Goal: Check status: Check status

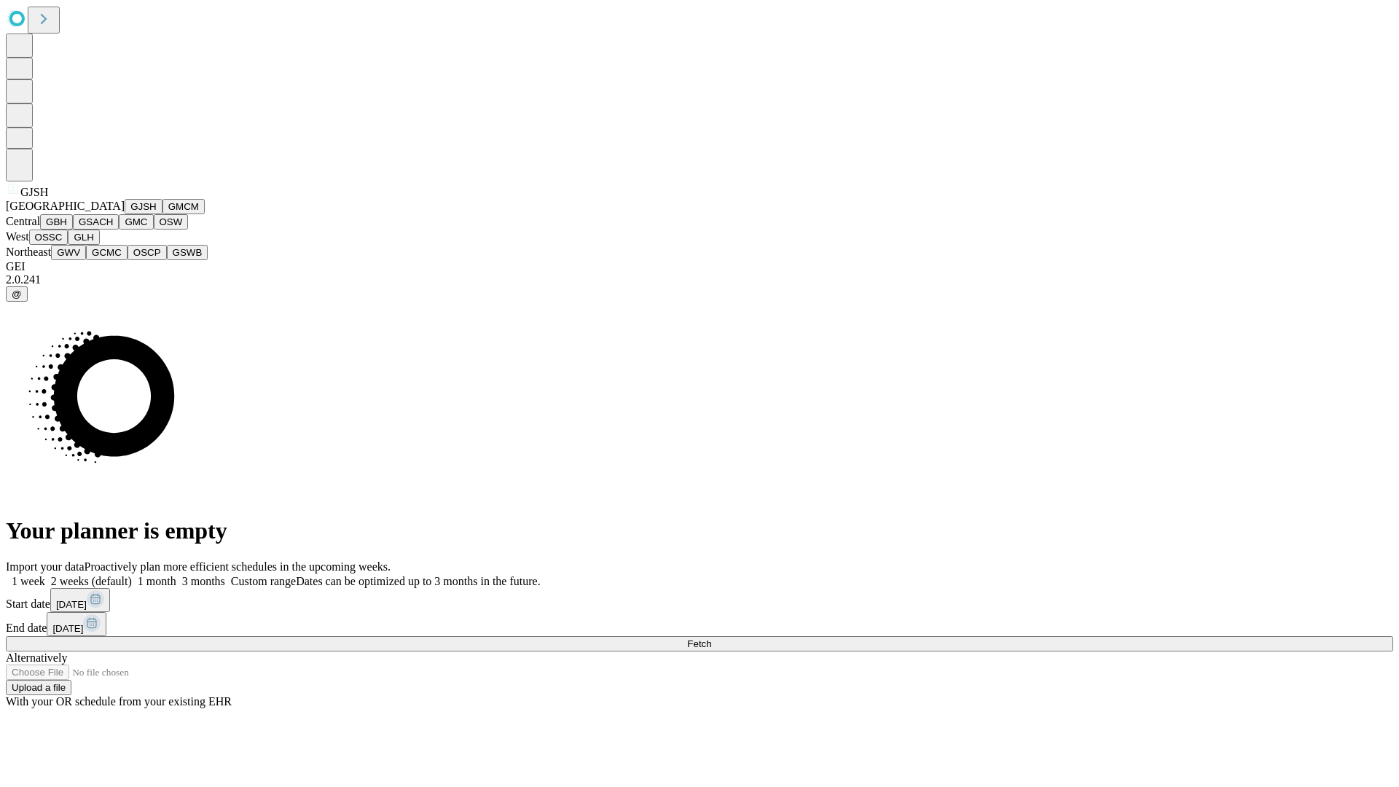
click at [125, 214] on button "GJSH" at bounding box center [144, 206] width 38 height 15
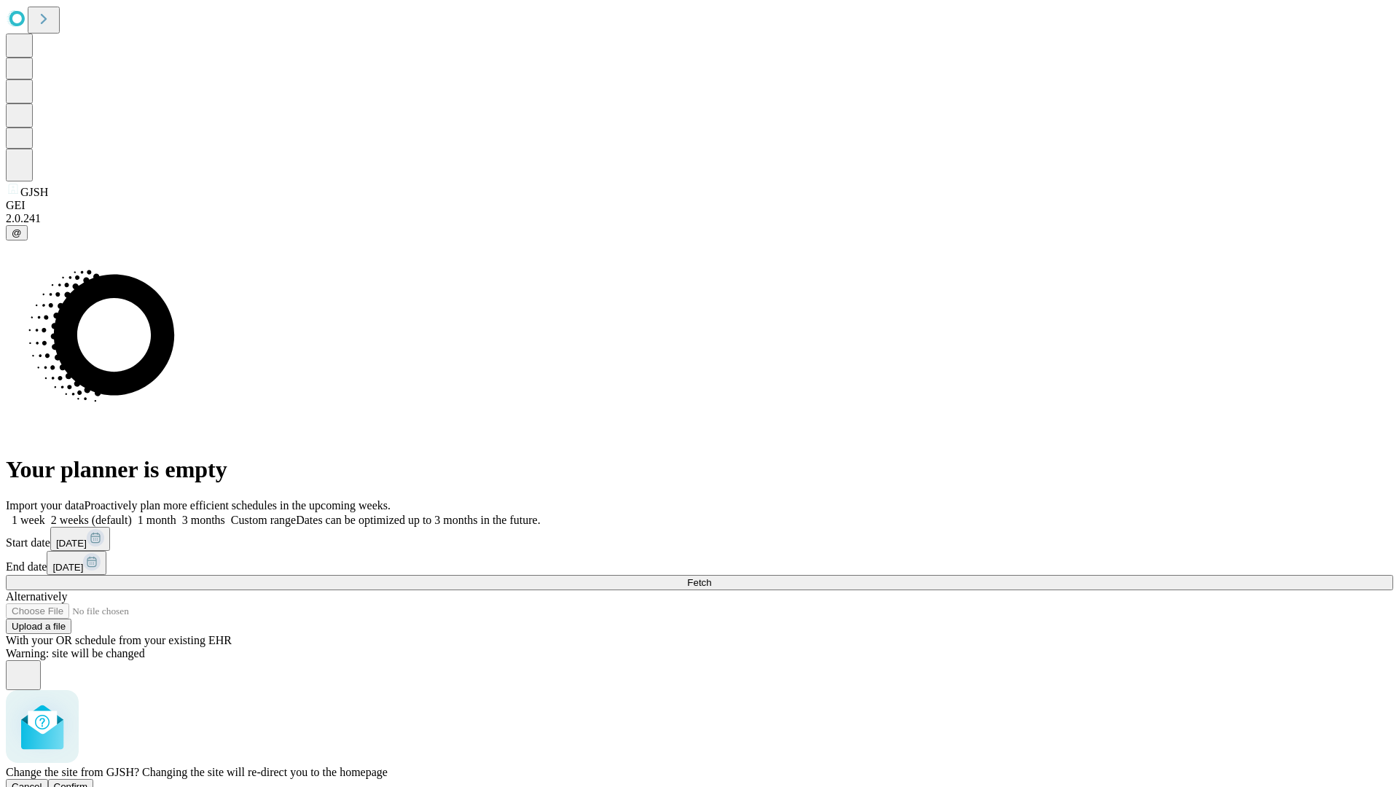
click at [88, 781] on span "Confirm" at bounding box center [71, 786] width 34 height 11
click at [45, 514] on label "1 week" at bounding box center [25, 520] width 39 height 12
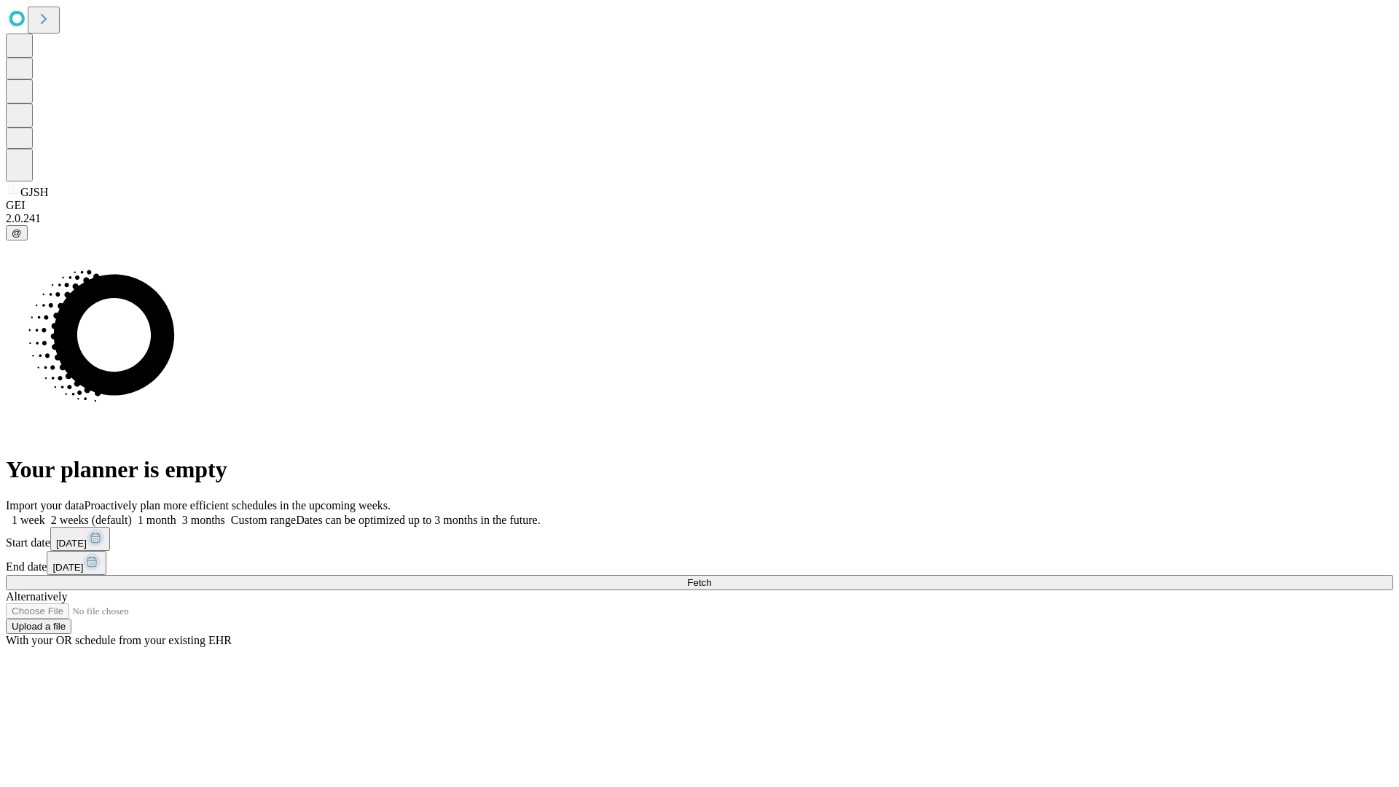
click at [711, 577] on span "Fetch" at bounding box center [699, 582] width 24 height 11
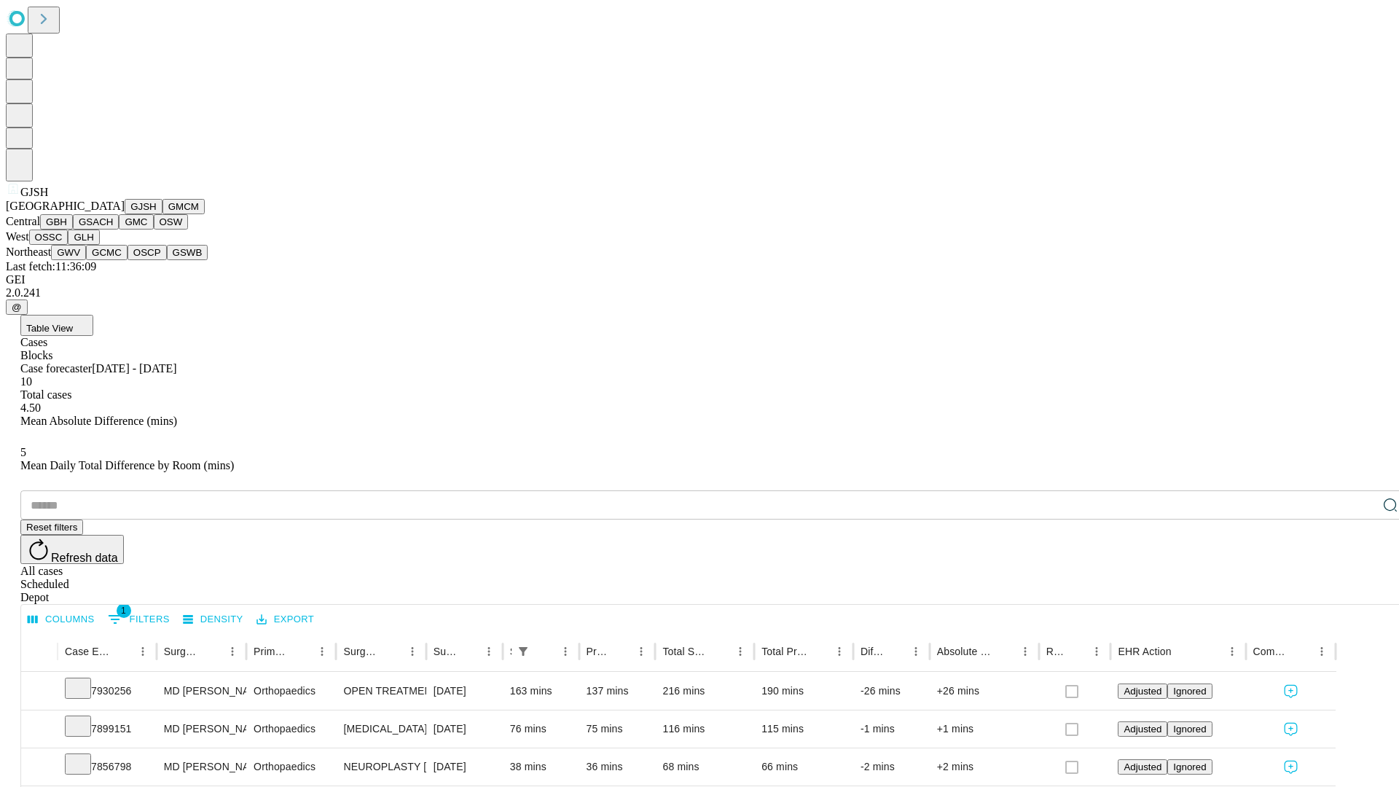
click at [162, 214] on button "GMCM" at bounding box center [183, 206] width 42 height 15
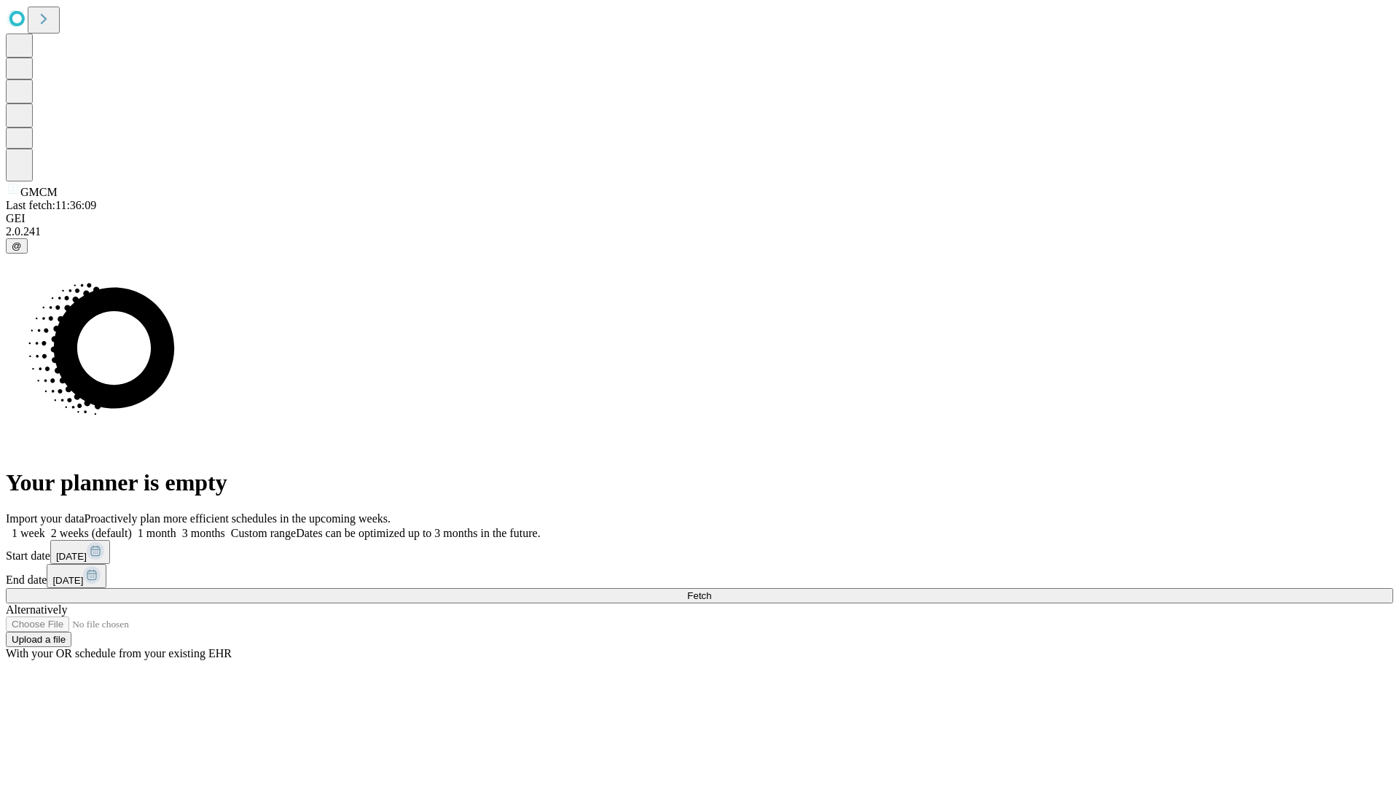
click at [45, 527] on label "1 week" at bounding box center [25, 533] width 39 height 12
click at [711, 590] on span "Fetch" at bounding box center [699, 595] width 24 height 11
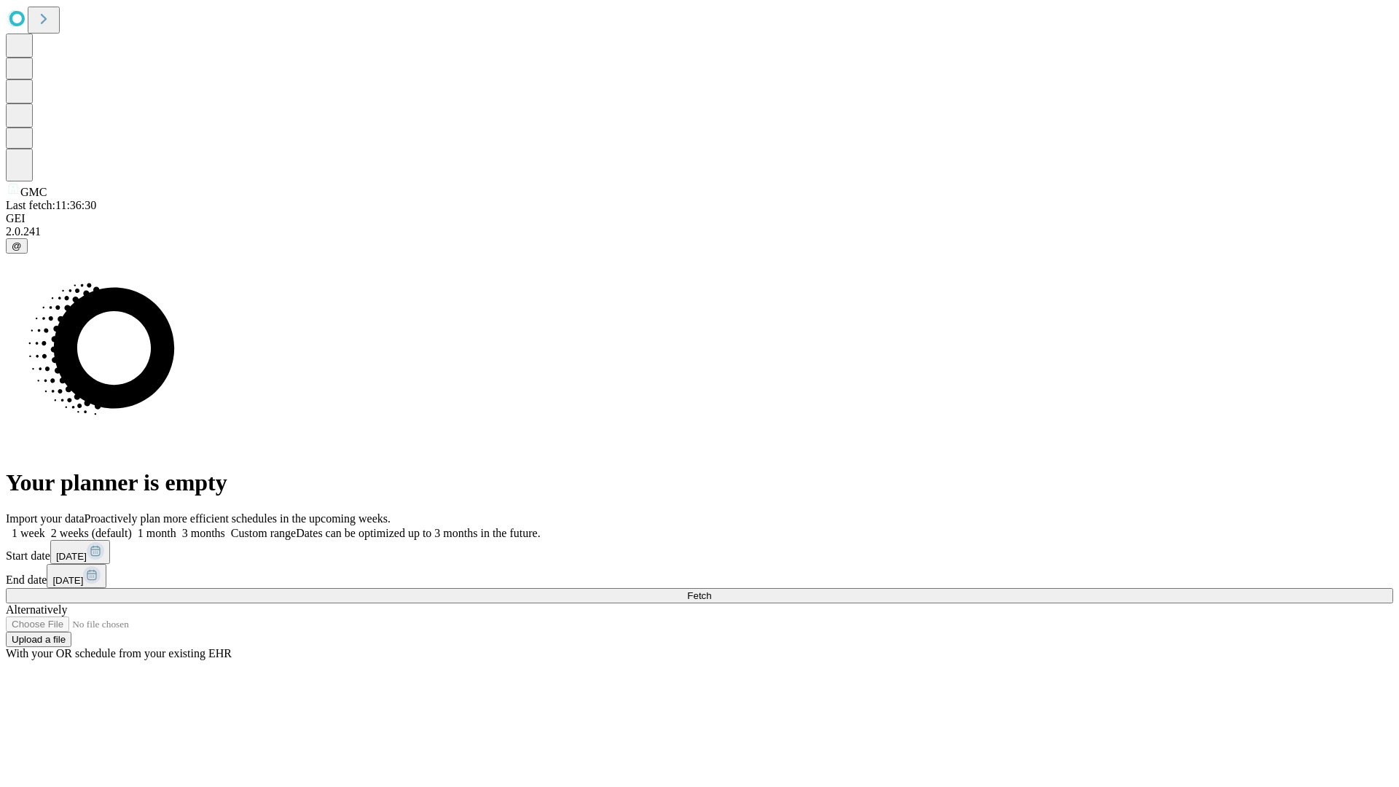
click at [45, 527] on label "1 week" at bounding box center [25, 533] width 39 height 12
click at [711, 590] on span "Fetch" at bounding box center [699, 595] width 24 height 11
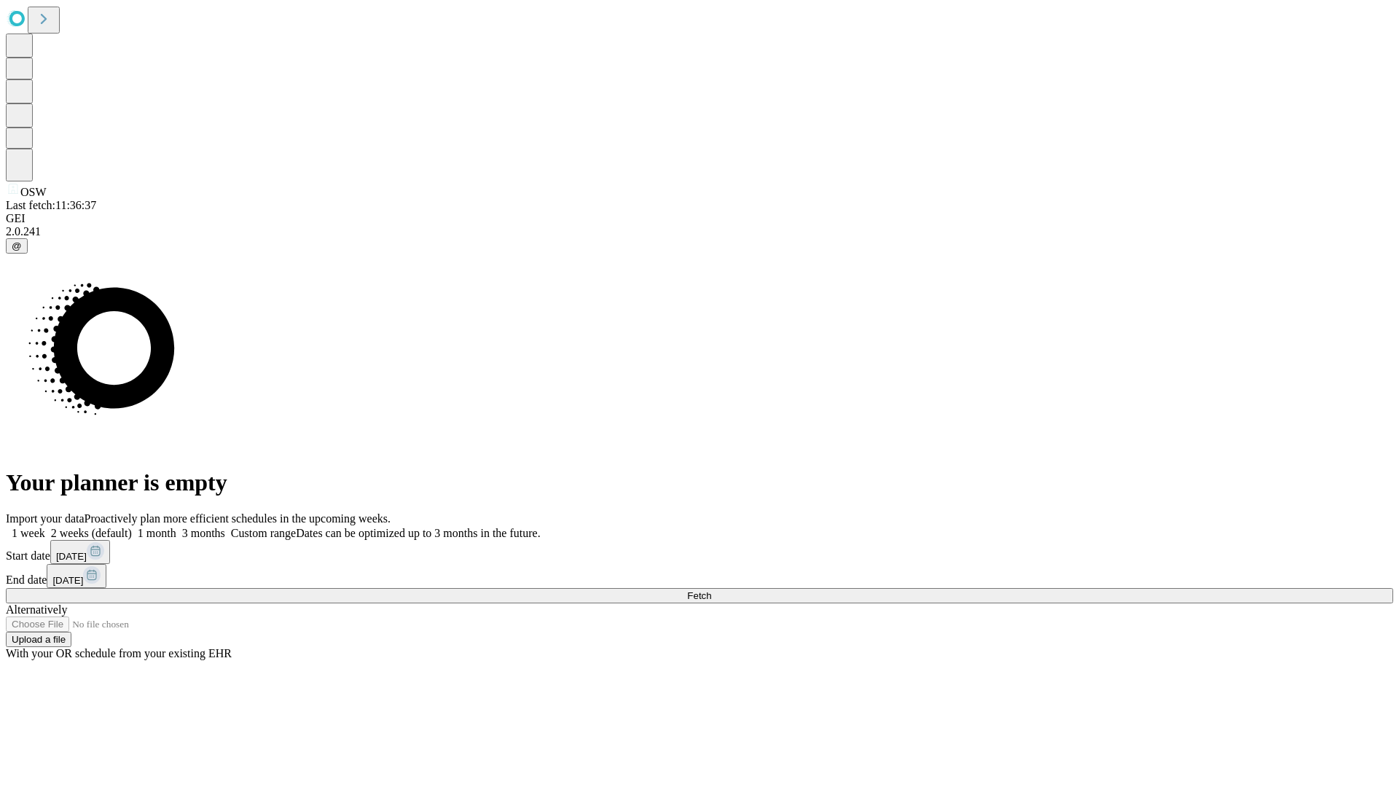
click at [45, 527] on label "1 week" at bounding box center [25, 533] width 39 height 12
click at [711, 590] on span "Fetch" at bounding box center [699, 595] width 24 height 11
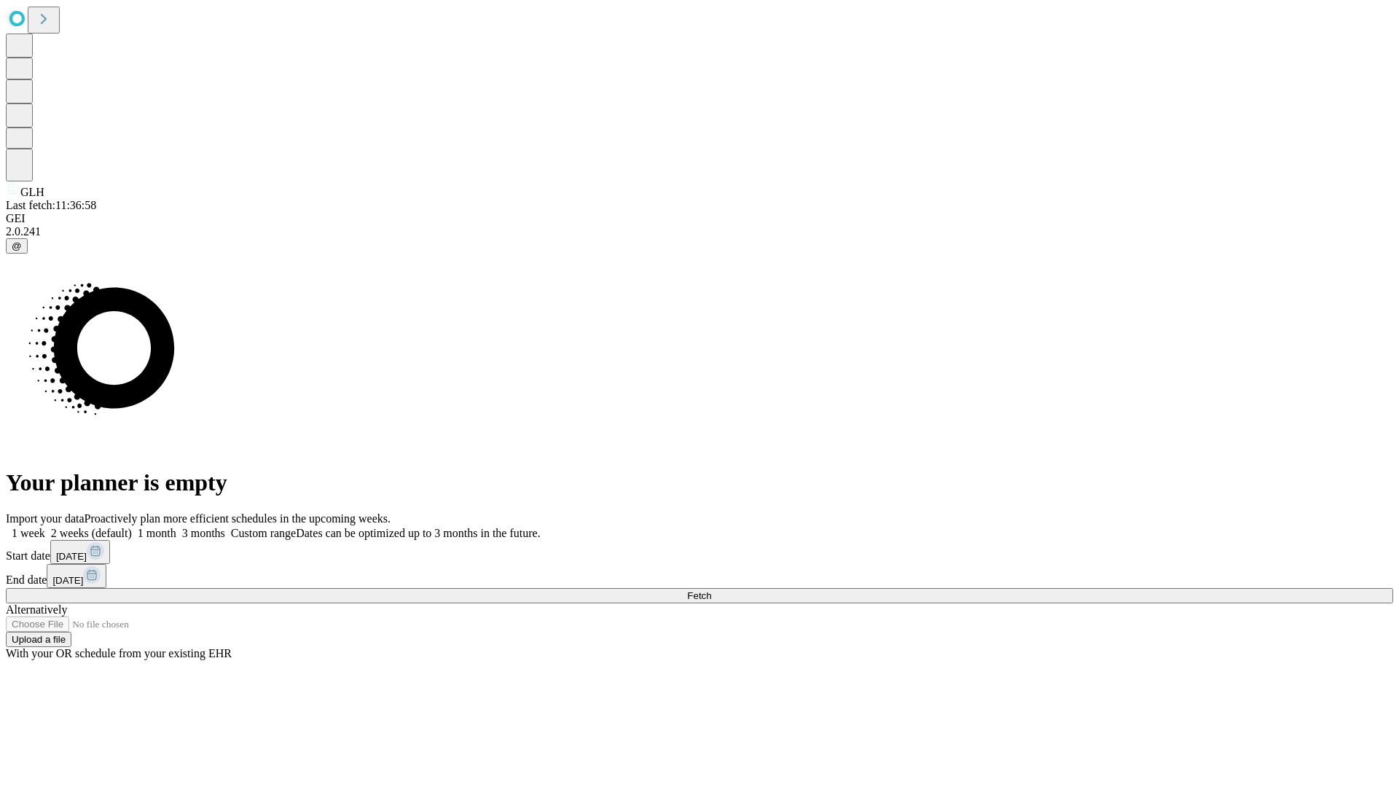
click at [45, 527] on label "1 week" at bounding box center [25, 533] width 39 height 12
click at [711, 590] on span "Fetch" at bounding box center [699, 595] width 24 height 11
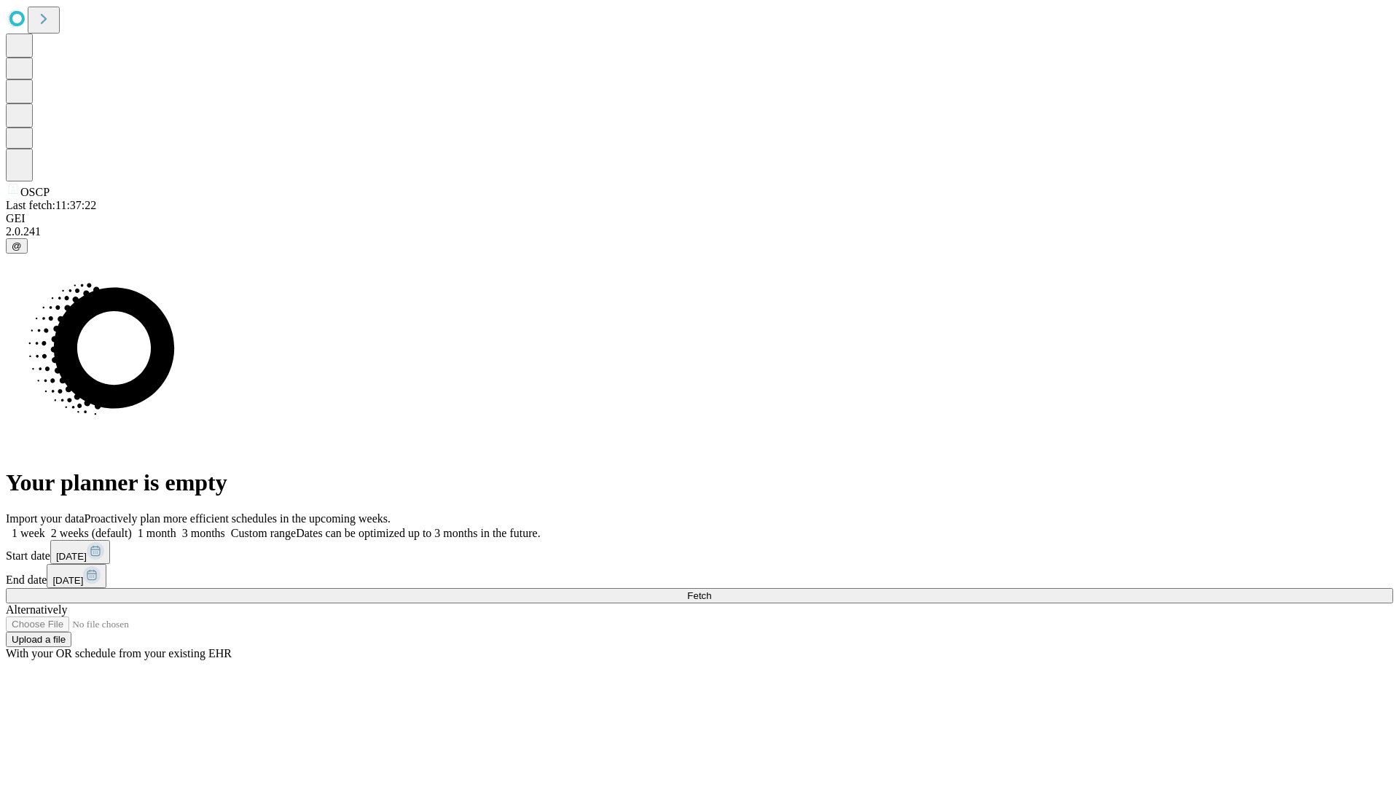
click at [45, 527] on label "1 week" at bounding box center [25, 533] width 39 height 12
click at [711, 590] on span "Fetch" at bounding box center [699, 595] width 24 height 11
click at [45, 527] on label "1 week" at bounding box center [25, 533] width 39 height 12
click at [711, 590] on span "Fetch" at bounding box center [699, 595] width 24 height 11
